Goal: Check status: Check status

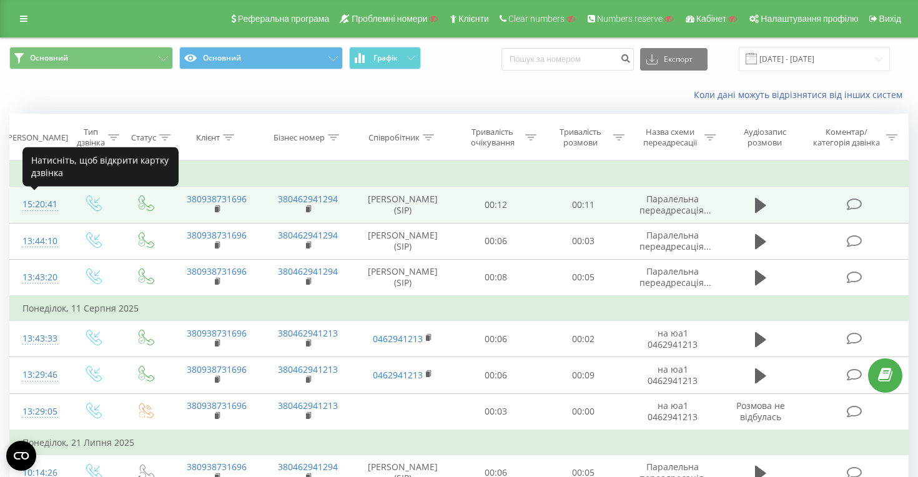
click at [44, 204] on div "15:20:41" at bounding box center [37, 204] width 31 height 24
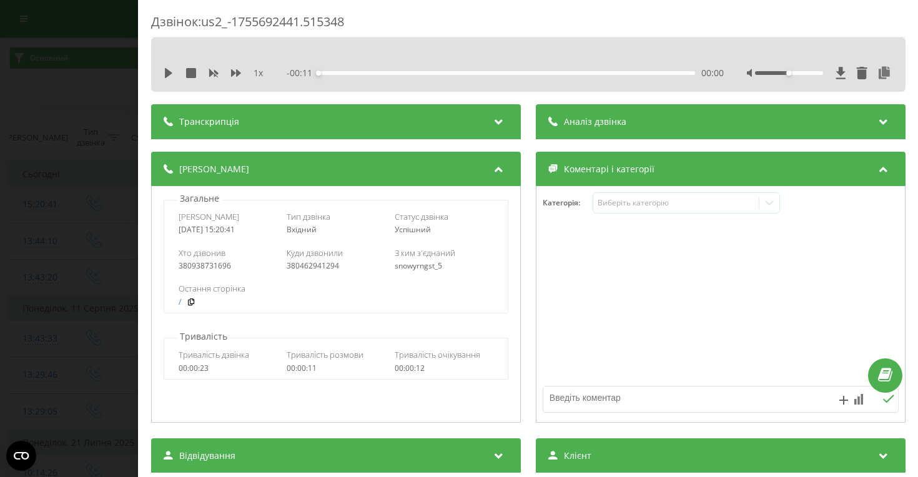
click at [44, 204] on div "Дзвінок : us2_-1755692441.515348 1 x - 00:11 00:00 00:00 Транскрипція Для AI-ан…" at bounding box center [459, 238] width 918 height 477
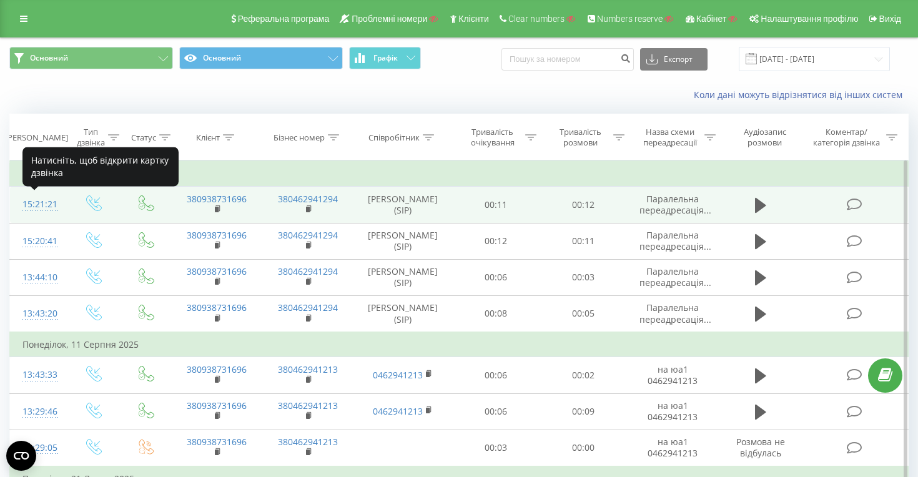
click at [39, 198] on div "15:21:21" at bounding box center [37, 204] width 31 height 24
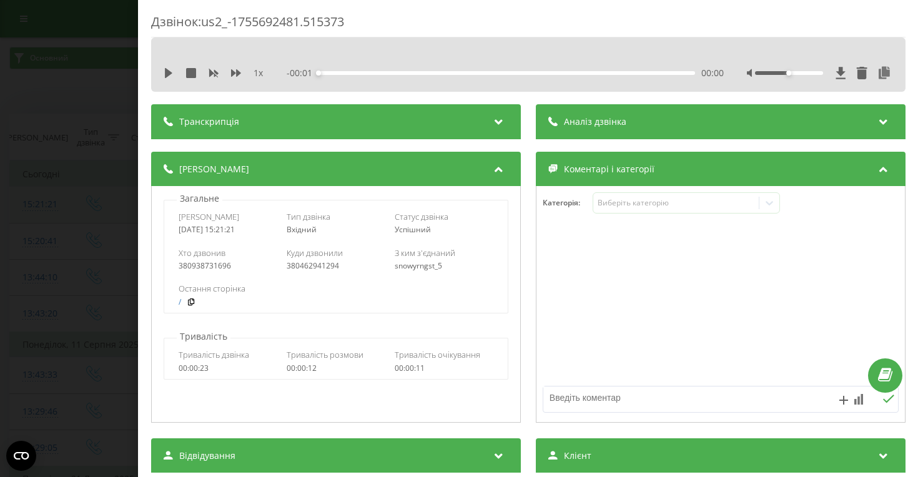
click at [39, 198] on div "Дзвінок : us2_-1755692481.515373 1 x - 00:01 00:00 00:00 Транскрипція Для AI-ан…" at bounding box center [459, 238] width 918 height 477
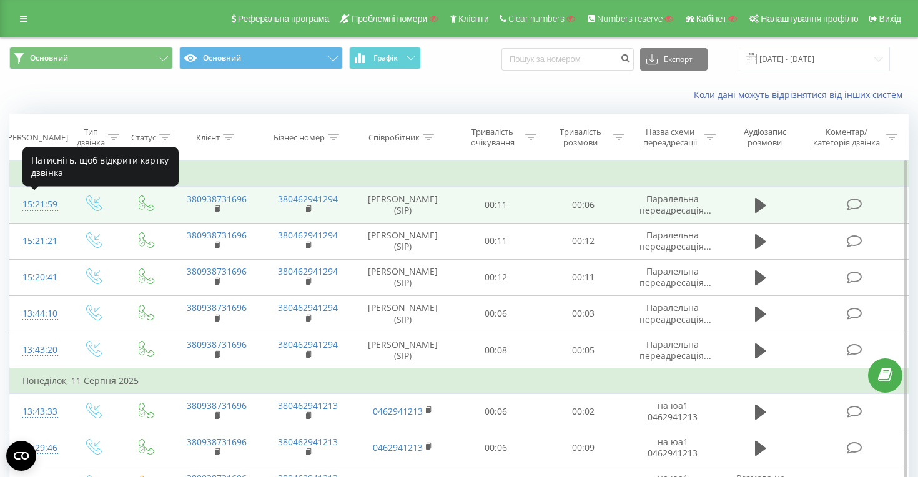
click at [34, 202] on div "15:21:59" at bounding box center [37, 204] width 31 height 24
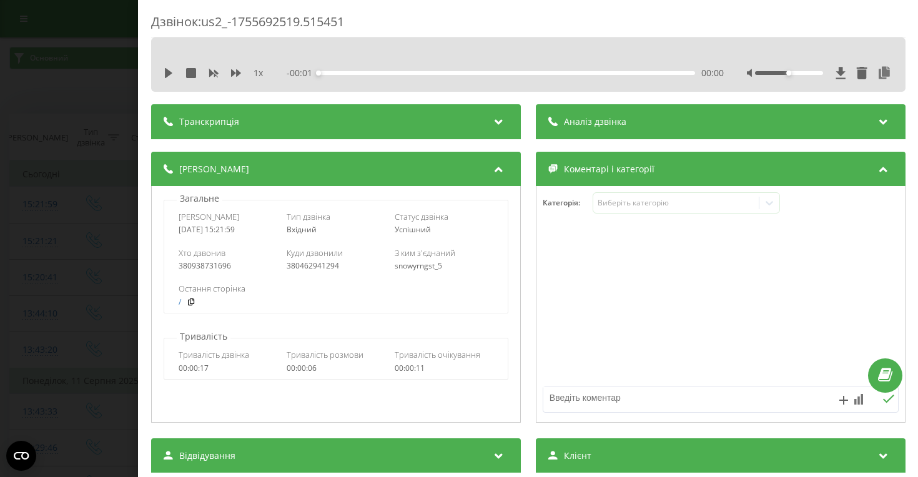
click at [66, 301] on div "Дзвінок : us2_-1755692519.515451 1 x - 00:01 00:00 00:00 Транскрипція Для AI-ан…" at bounding box center [459, 238] width 918 height 477
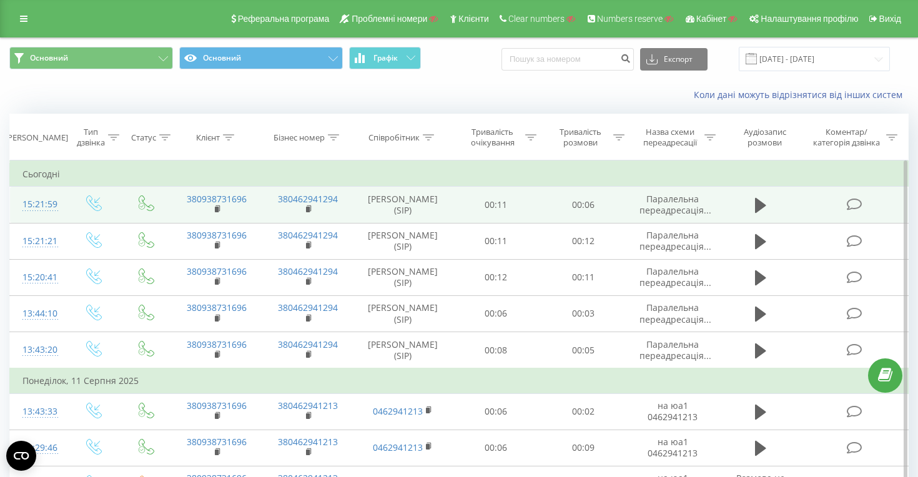
click at [37, 201] on div "15:21:59" at bounding box center [37, 204] width 31 height 24
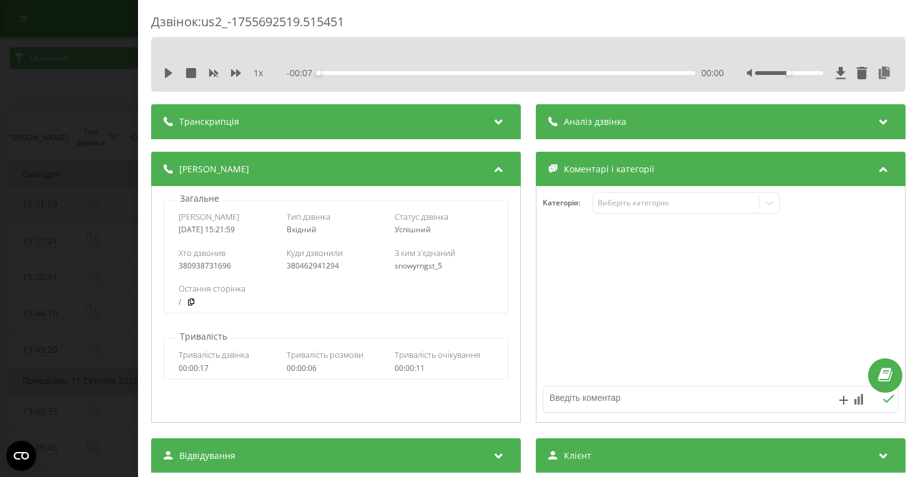
click at [37, 201] on div "Дзвінок : us2_-1755692519.515451 1 x - 00:07 00:00 00:00 Транскрипція Для AI-ан…" at bounding box center [459, 238] width 918 height 477
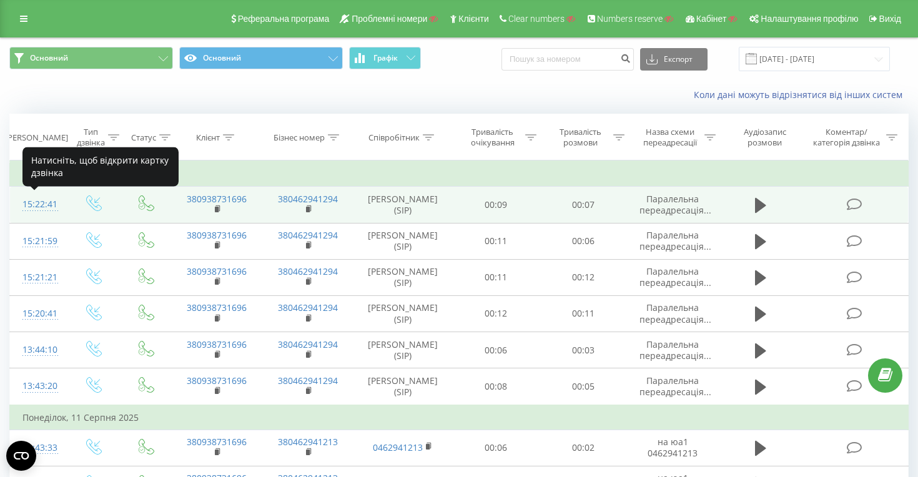
click at [24, 205] on div "15:22:41" at bounding box center [37, 204] width 31 height 24
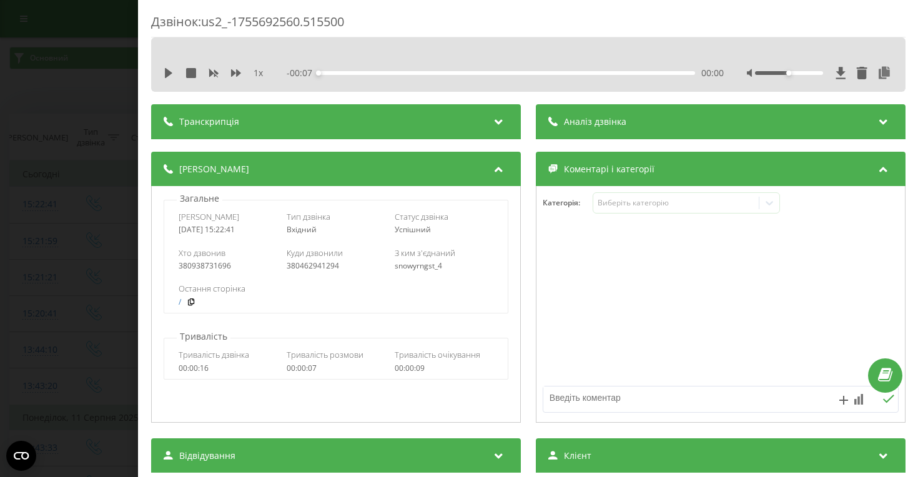
click at [40, 260] on div "Дзвінок : us2_-1755692560.515500 1 x - 00:07 00:00 00:00 Транскрипція Для AI-ан…" at bounding box center [459, 238] width 918 height 477
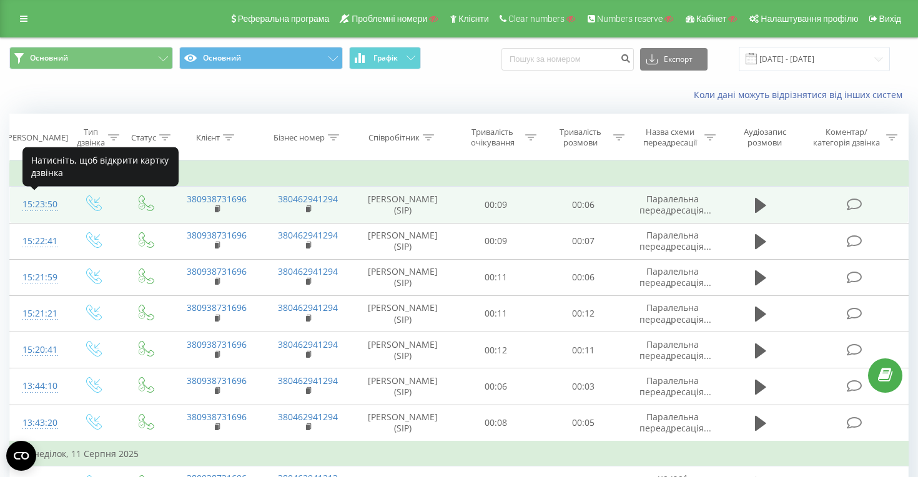
click at [35, 209] on div "15:23:50" at bounding box center [37, 204] width 31 height 24
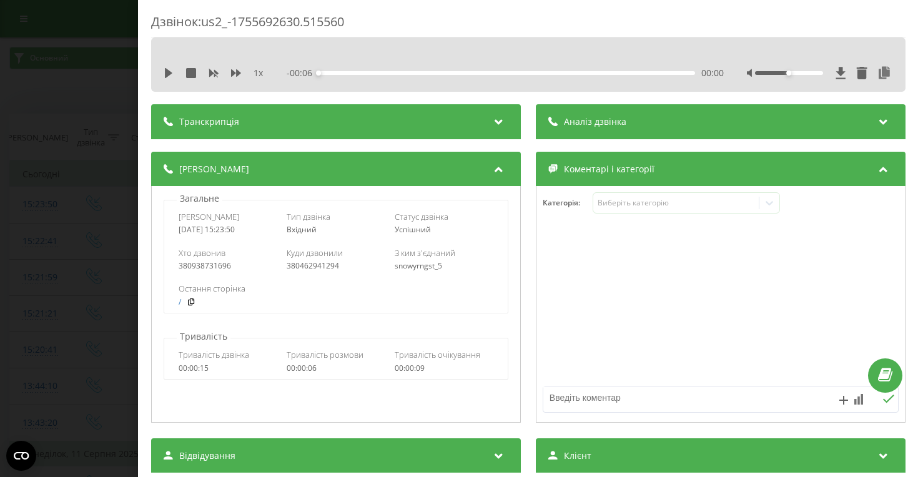
click at [61, 200] on div "Дзвінок : us2_-1755692630.515560 1 x - 00:06 00:00 00:00 Транскрипція Для AI-ан…" at bounding box center [459, 238] width 918 height 477
